Goal: Task Accomplishment & Management: Use online tool/utility

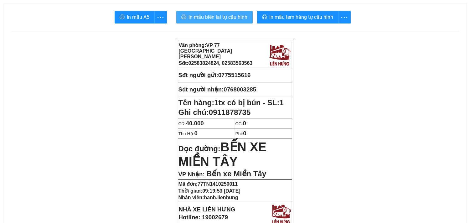
click at [236, 18] on span "In mẫu biên lai tự cấu hình" at bounding box center [218, 17] width 59 height 8
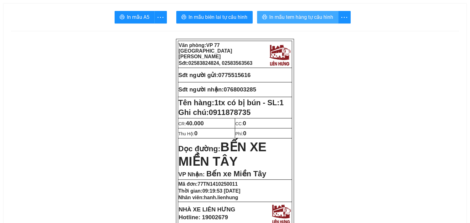
click at [304, 20] on span "In mẫu tem hàng tự cấu hình" at bounding box center [301, 17] width 64 height 8
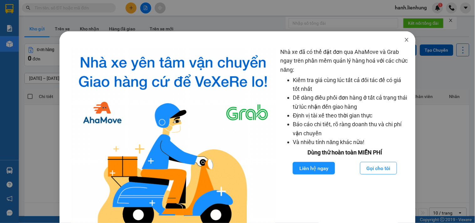
click at [404, 39] on icon "close" at bounding box center [406, 39] width 5 height 5
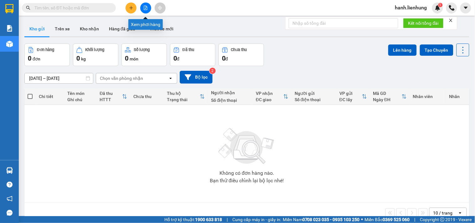
click at [146, 8] on icon "file-add" at bounding box center [145, 8] width 4 height 4
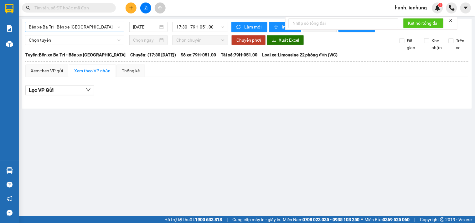
click at [78, 28] on span "Bến xe Ba Tri - Bến xe Vạn Ninh" at bounding box center [75, 26] width 92 height 9
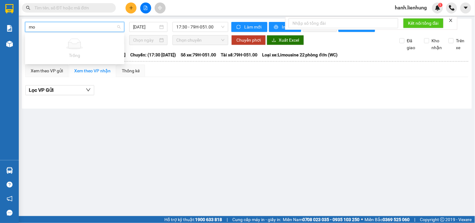
type input "m"
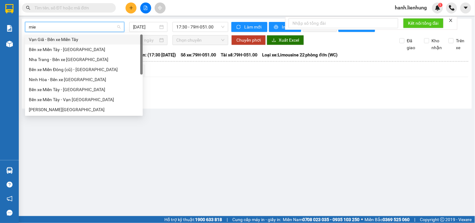
type input "mien"
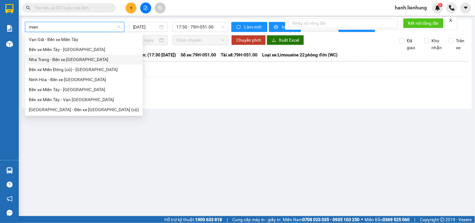
click at [83, 59] on div "Nha Trang - Bến xe Miền Tây" at bounding box center [84, 59] width 110 height 7
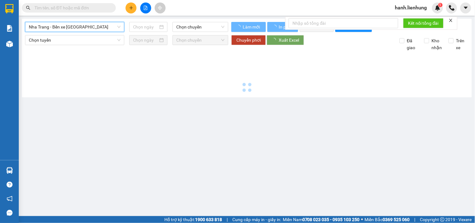
type input "14/10/2025"
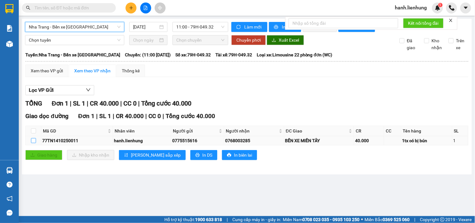
click at [31, 143] on input "checkbox" at bounding box center [33, 140] width 5 height 5
checkbox input "true"
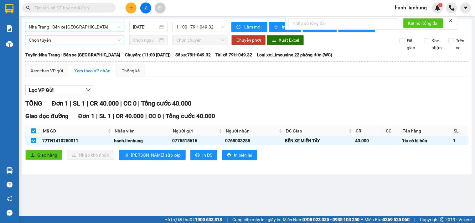
click at [76, 45] on span "Chọn tuyến" at bounding box center [75, 39] width 92 height 9
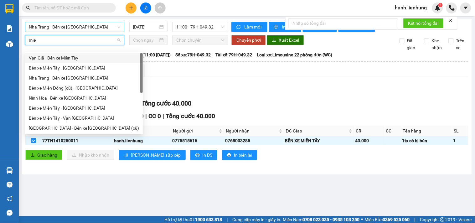
type input "mien"
click at [76, 79] on div "Nha Trang - Bến xe Miền Tây" at bounding box center [84, 77] width 110 height 7
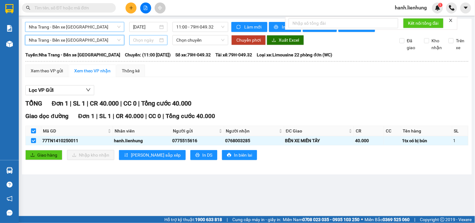
click at [146, 45] on div at bounding box center [148, 40] width 38 height 10
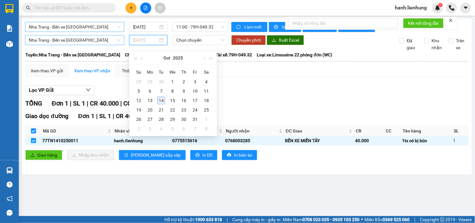
type input "14/10/2025"
click at [161, 99] on div "14" at bounding box center [161, 101] width 8 height 8
type input "14/10/2025"
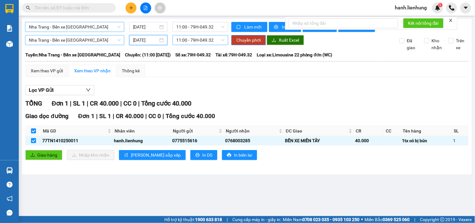
click at [203, 45] on span "11:00 - 79H-049.32" at bounding box center [200, 39] width 48 height 9
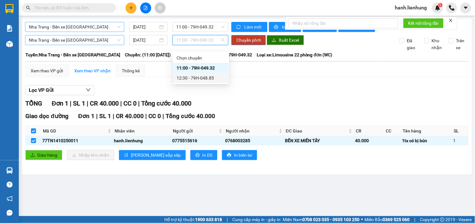
click at [206, 78] on div "12:30 - 79H-048.85" at bounding box center [200, 77] width 49 height 7
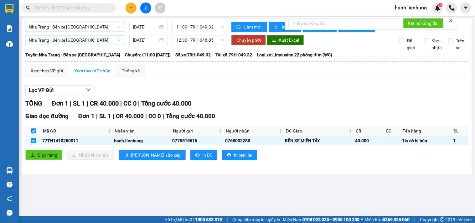
click at [257, 43] on span "Chuyển phơi" at bounding box center [248, 40] width 24 height 7
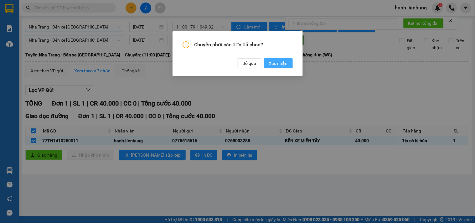
click at [275, 63] on span "Xác nhận" at bounding box center [278, 63] width 19 height 7
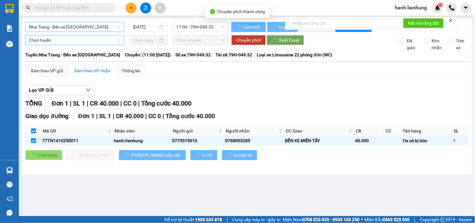
checkbox input "false"
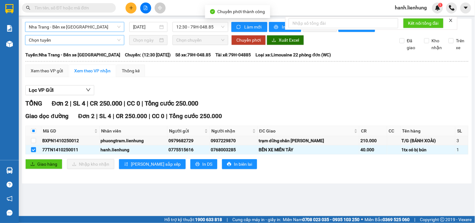
checkbox input "false"
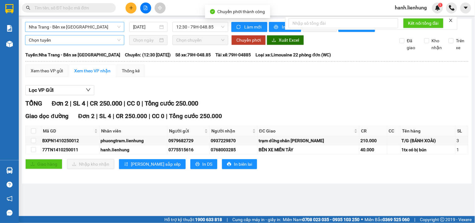
click at [308, 87] on div "Xem theo VP gửi Xem theo VP nhận Thống kê Lọc VP Gửi TỔNG Đơn 2 | SL 4 | CR 25…" at bounding box center [246, 120] width 443 height 112
click at [313, 89] on div "Lọc VP Gửi TỔNG Đơn 2 | SL 4 | CR 250.000 | CC 0 | Tổng cước 250.000 Giao dọc …" at bounding box center [246, 129] width 443 height 95
click at [303, 102] on div "Lọc VP Gửi TỔNG Đơn 2 | SL 4 | CR 250.000 | CC 0 | Tổng cước 250.000 Giao dọc …" at bounding box center [246, 129] width 443 height 95
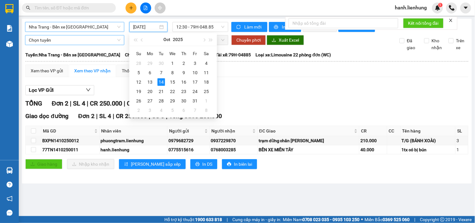
click at [151, 24] on input "14/10/2025" at bounding box center [145, 26] width 25 height 7
type input "14/10/2025"
click at [104, 42] on span "Chọn tuyến" at bounding box center [75, 39] width 92 height 9
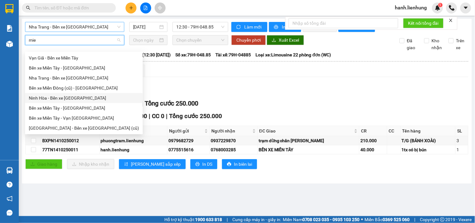
type input "mien"
click at [63, 78] on div "Nha Trang - Bến xe Miền Tây" at bounding box center [84, 77] width 110 height 7
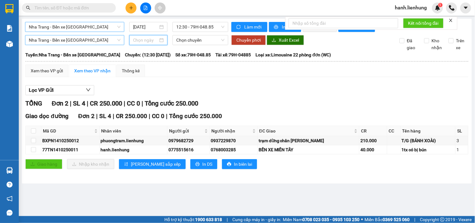
click at [155, 43] on input at bounding box center [145, 40] width 25 height 7
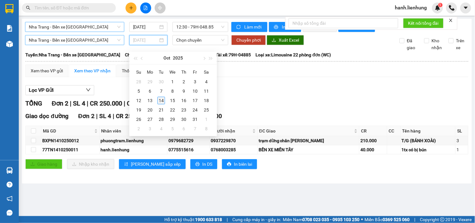
type input "14/10/2025"
click at [163, 100] on div "14" at bounding box center [161, 101] width 8 height 8
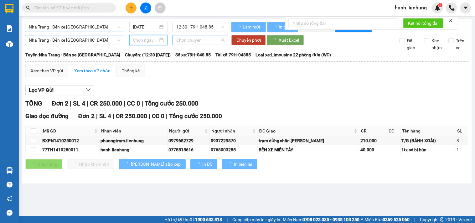
click at [191, 45] on span "Chọn chuyến" at bounding box center [200, 39] width 48 height 9
type input "14/10/2025"
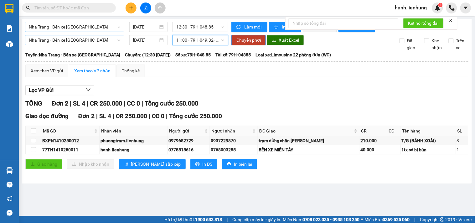
click at [297, 95] on div "Lọc VP Gửi" at bounding box center [246, 90] width 443 height 10
